Goal: Task Accomplishment & Management: Use online tool/utility

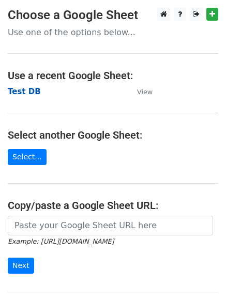
click at [21, 93] on strong "Test DB" at bounding box center [24, 91] width 33 height 9
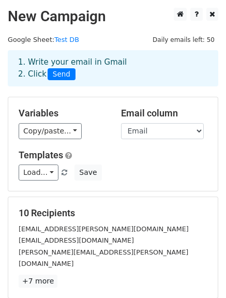
scroll to position [52, 0]
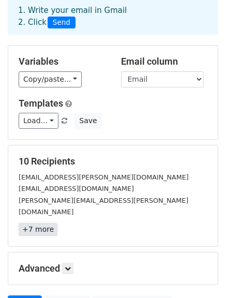
click at [36, 223] on link "+7 more" at bounding box center [38, 229] width 39 height 13
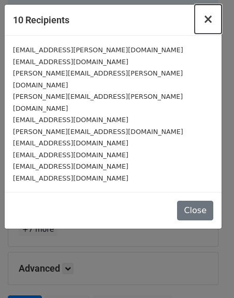
click at [213, 19] on button "×" at bounding box center [208, 19] width 27 height 29
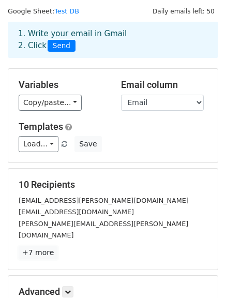
scroll to position [0, 0]
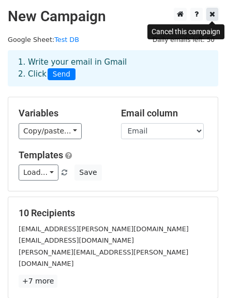
click at [213, 18] on icon at bounding box center [213, 13] width 6 height 7
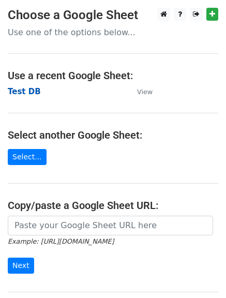
click at [19, 90] on strong "Test DB" at bounding box center [24, 91] width 33 height 9
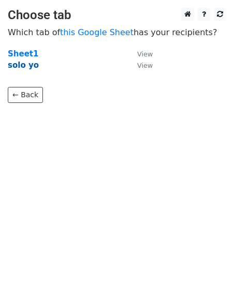
click at [26, 68] on strong "solo yo" at bounding box center [23, 65] width 31 height 9
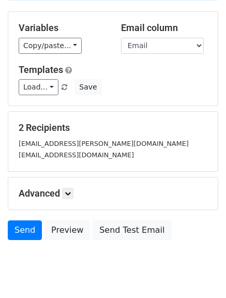
scroll to position [104, 0]
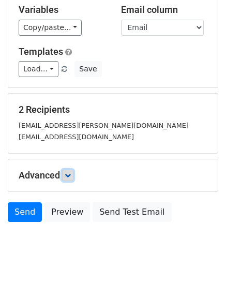
click at [72, 178] on link at bounding box center [67, 175] width 11 height 11
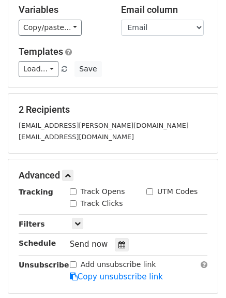
click at [72, 188] on input "Track Opens" at bounding box center [73, 191] width 7 height 7
checkbox input "true"
click at [78, 219] on link at bounding box center [77, 223] width 11 height 11
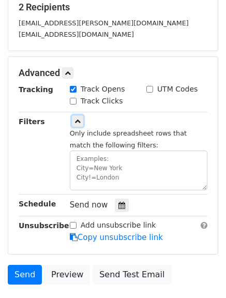
scroll to position [207, 0]
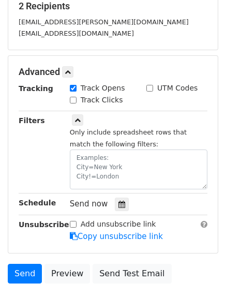
click at [34, 146] on div "Filters" at bounding box center [36, 152] width 51 height 75
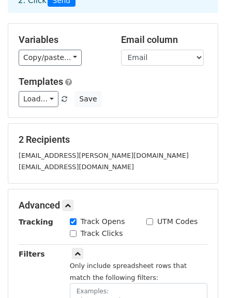
scroll to position [72, 0]
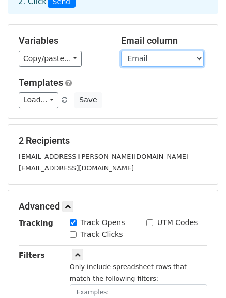
click at [171, 58] on select "First Name Title Company Name Email" at bounding box center [162, 59] width 83 height 16
click at [121, 51] on select "First Name Title Company Name Email" at bounding box center [162, 59] width 83 height 16
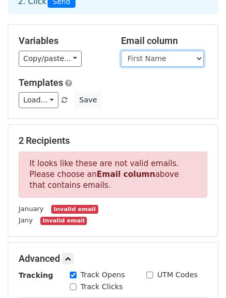
click at [196, 60] on select "First Name Title Company Name Email" at bounding box center [162, 59] width 83 height 16
select select "Email"
click at [121, 51] on select "First Name Title Company Name Email" at bounding box center [162, 59] width 83 height 16
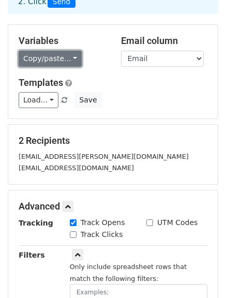
click at [70, 58] on link "Copy/paste..." at bounding box center [50, 59] width 63 height 16
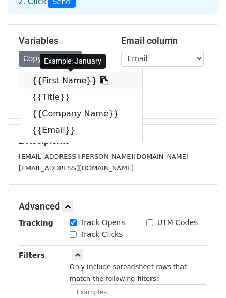
click at [65, 78] on link "{{First Name}}" at bounding box center [80, 80] width 123 height 17
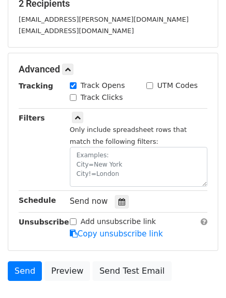
scroll to position [280, 0]
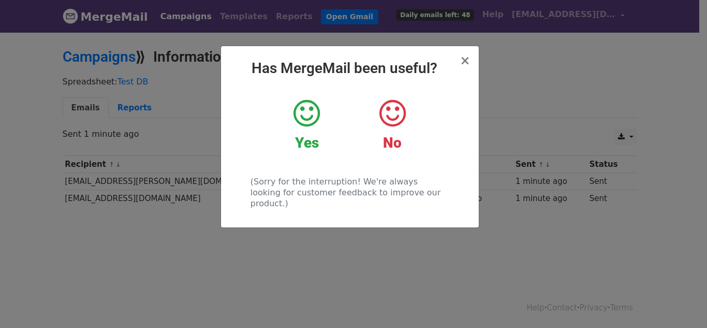
click at [299, 130] on div "Yes" at bounding box center [307, 125] width 70 height 54
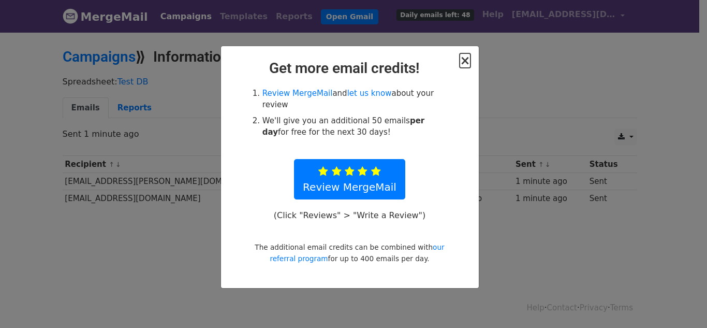
click at [464, 62] on span "×" at bounding box center [465, 60] width 10 height 14
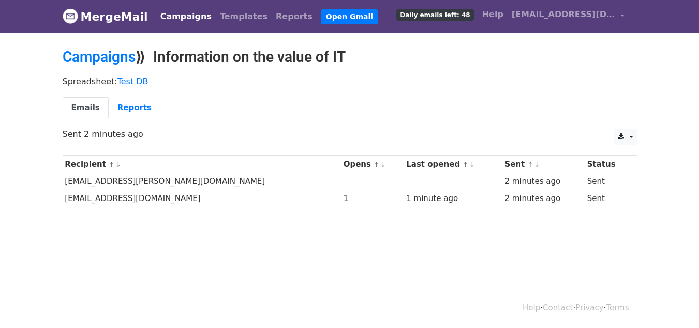
click at [172, 19] on link "Campaigns" at bounding box center [186, 16] width 60 height 21
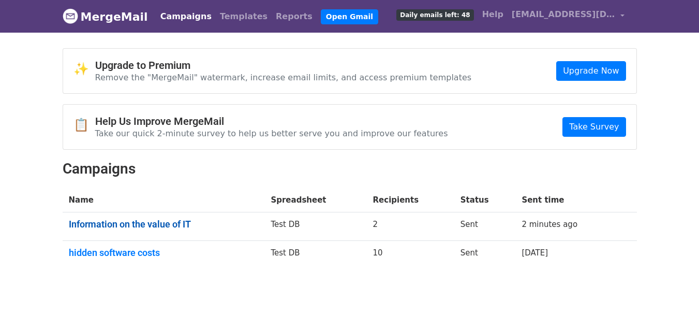
click at [131, 227] on link "Information on the value of IT" at bounding box center [164, 223] width 190 height 11
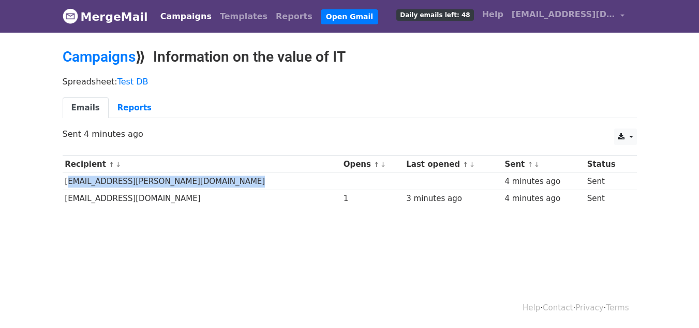
drag, startPoint x: 311, startPoint y: 182, endPoint x: 63, endPoint y: 181, distance: 247.9
click at [63, 181] on tr "january.agostini@ingrammicro.com 4 minutes ago Sent" at bounding box center [350, 181] width 575 height 17
